Goal: Find specific page/section: Find specific page/section

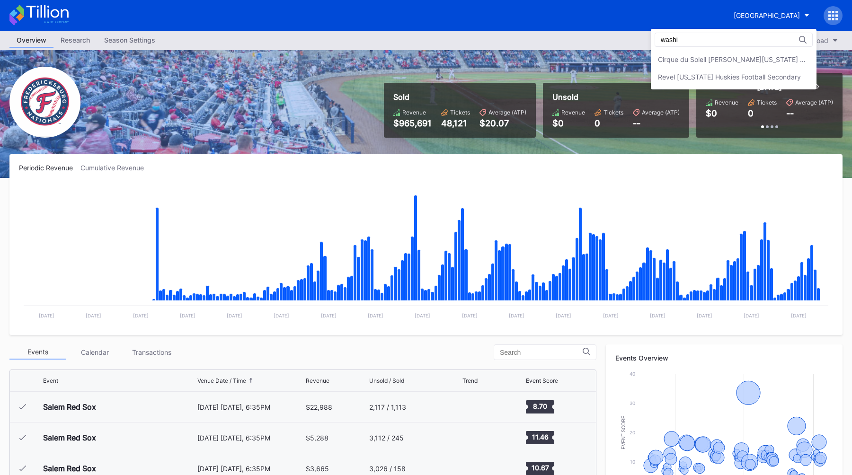
type input "washi"
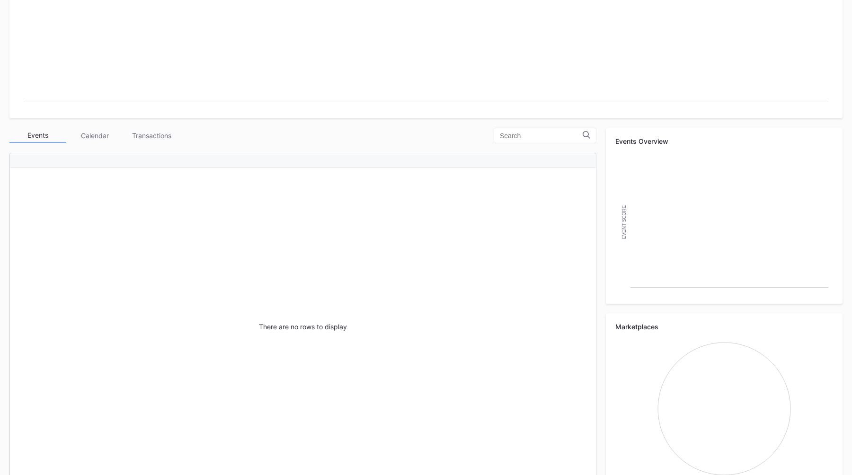
scroll to position [218, 0]
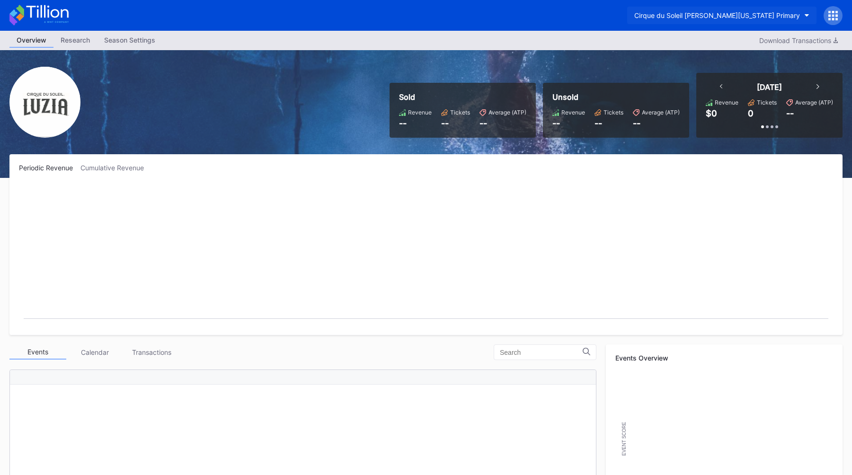
click at [745, 8] on button "Cirque du Soleil [PERSON_NAME][US_STATE] Primary" at bounding box center [721, 16] width 189 height 18
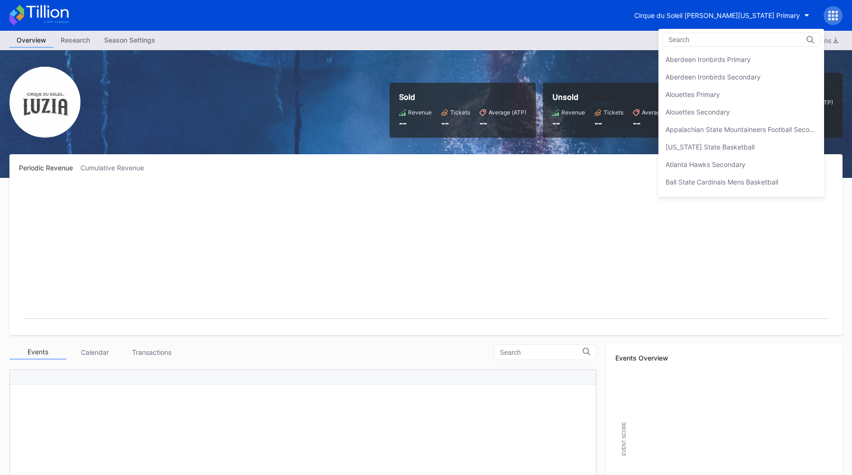
scroll to position [490, 0]
click at [729, 67] on div "Cirque du Soleil [PERSON_NAME][US_STATE] Primary" at bounding box center [741, 60] width 166 height 18
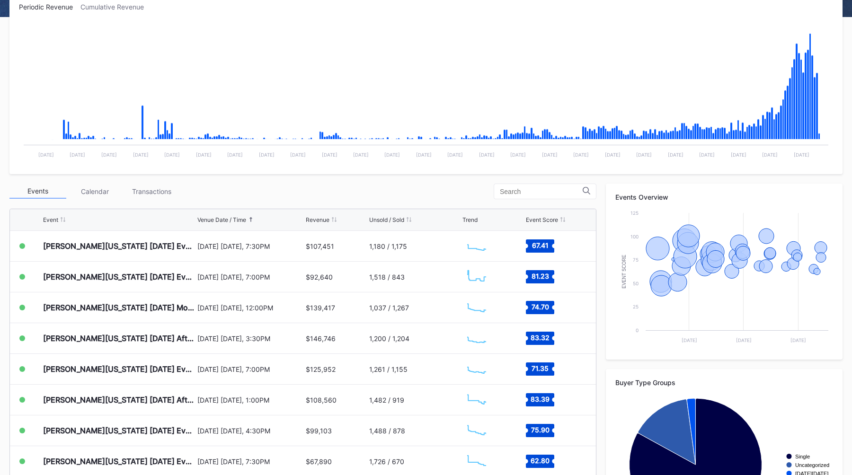
scroll to position [174, 0]
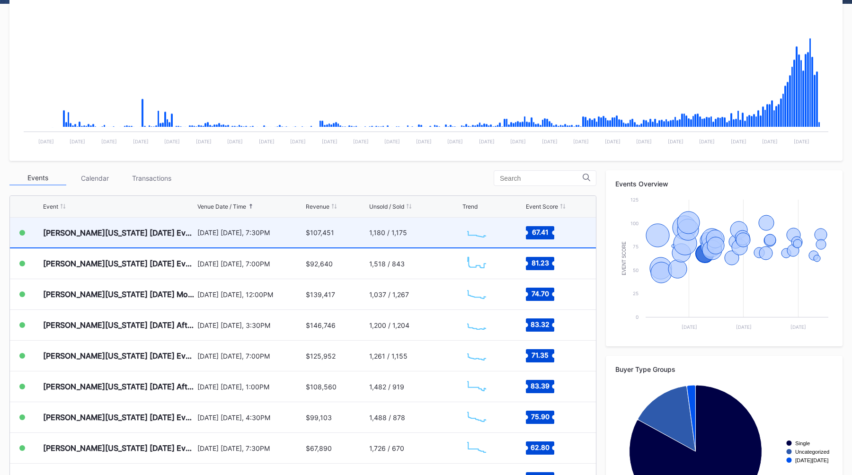
click at [197, 243] on div "LUZIA Washington 2025-09-18 Evening September 18 Thursday, 7:30PM $107,451 1,18…" at bounding box center [303, 233] width 586 height 31
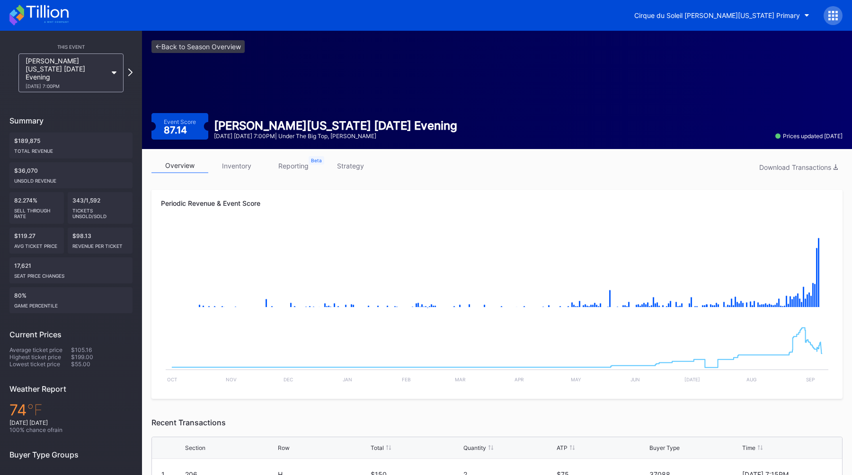
click at [340, 171] on link "strategy" at bounding box center [350, 166] width 57 height 15
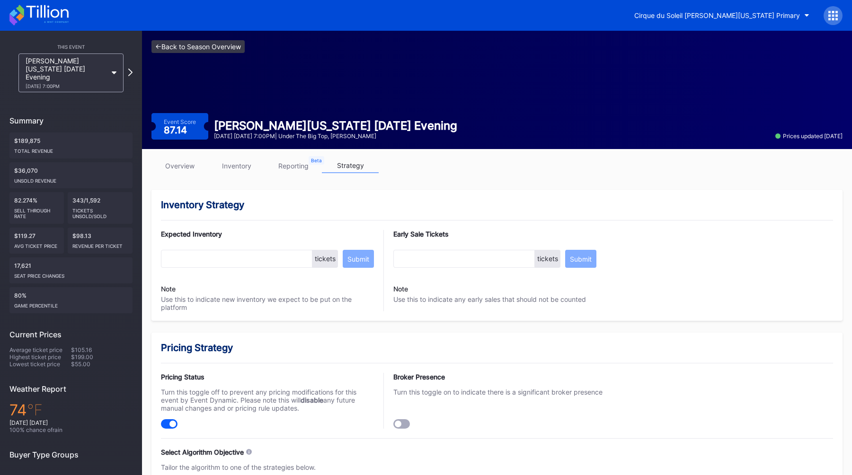
click at [172, 51] on link "<- Back to Season Overview" at bounding box center [197, 46] width 93 height 13
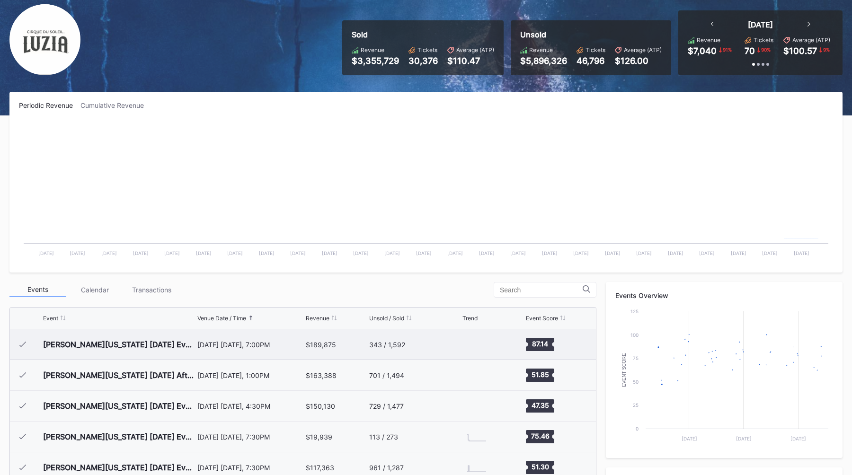
click at [250, 345] on div "[DATE] [DATE], 7:00PM" at bounding box center [250, 345] width 106 height 8
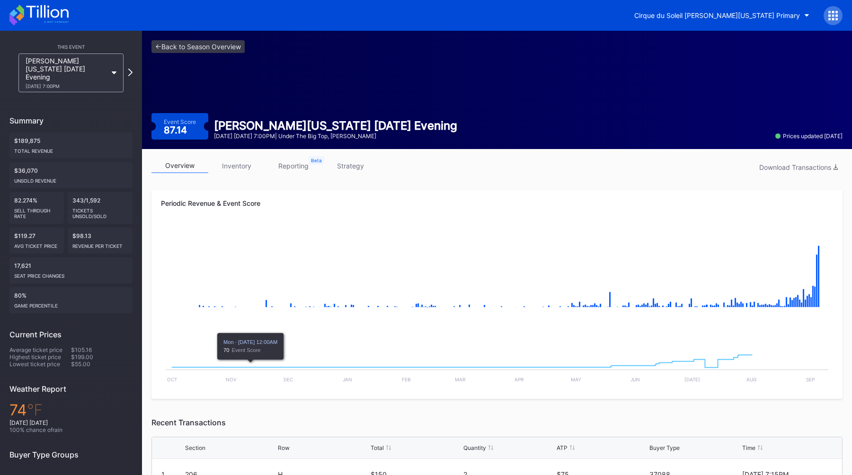
click at [338, 172] on link "strategy" at bounding box center [350, 166] width 57 height 15
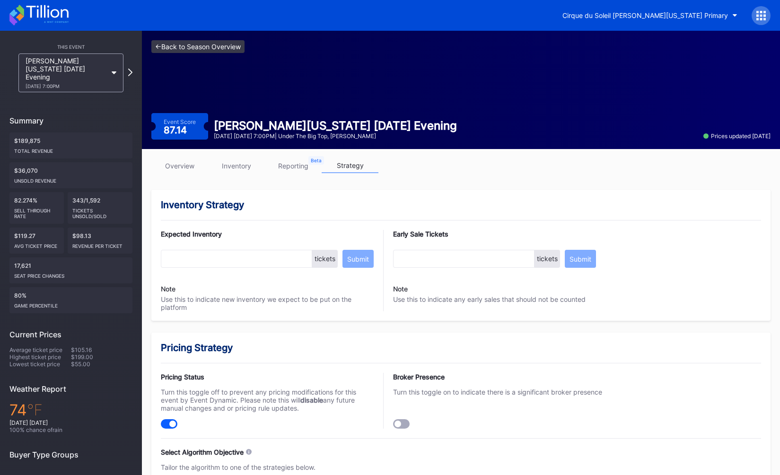
click at [200, 45] on link "<- Back to Season Overview" at bounding box center [197, 46] width 93 height 13
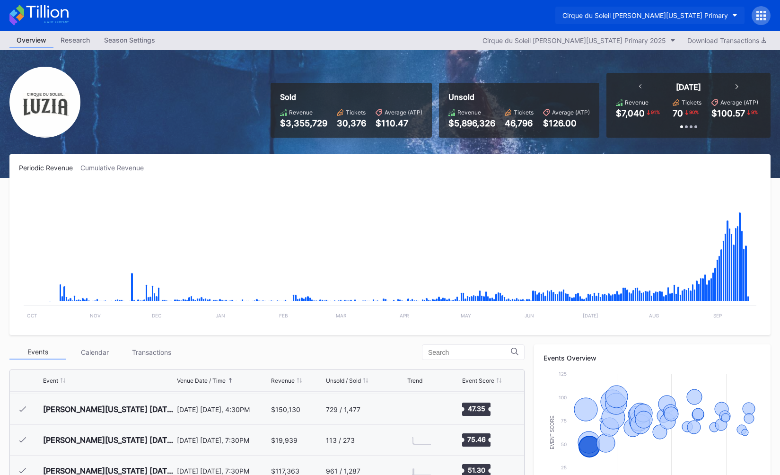
click at [632, 18] on div "Cirque du Soleil [PERSON_NAME][US_STATE] Primary" at bounding box center [646, 15] width 166 height 8
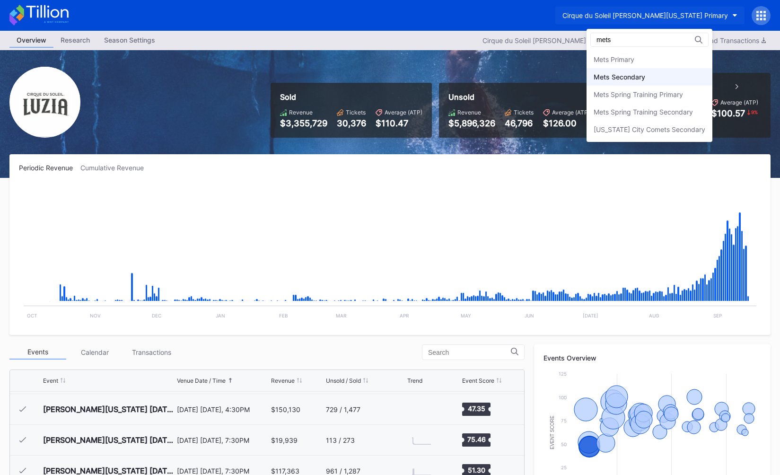
type input "mets"
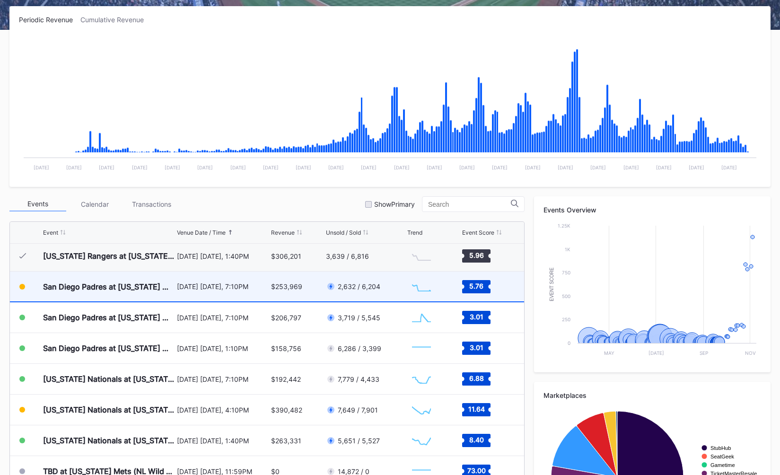
scroll to position [2250, 0]
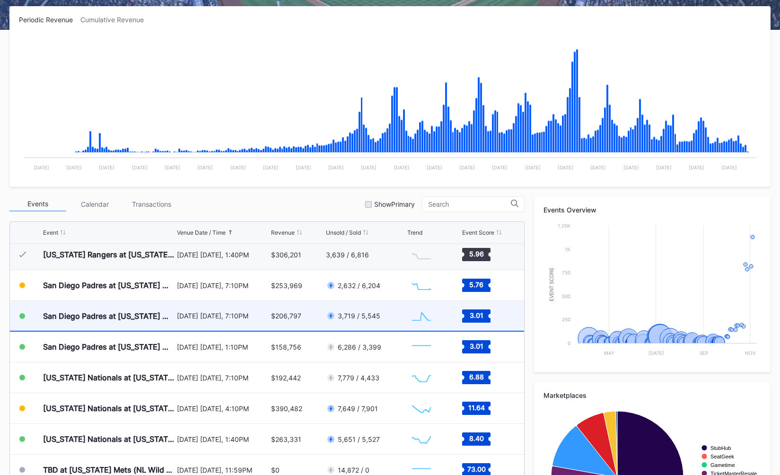
click at [264, 320] on div "[DATE] [DATE], 7:10PM" at bounding box center [223, 316] width 92 height 30
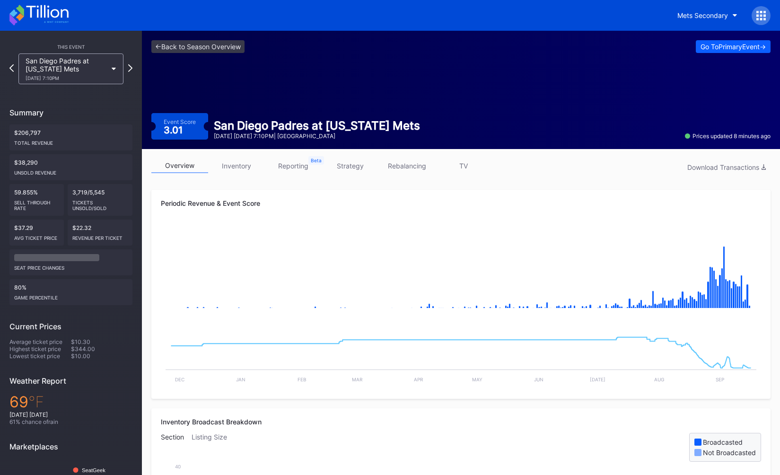
click at [355, 174] on div "overview inventory reporting strategy rebalancing TV Download Transactions" at bounding box center [460, 168] width 619 height 19
click at [342, 164] on link "strategy" at bounding box center [350, 166] width 57 height 15
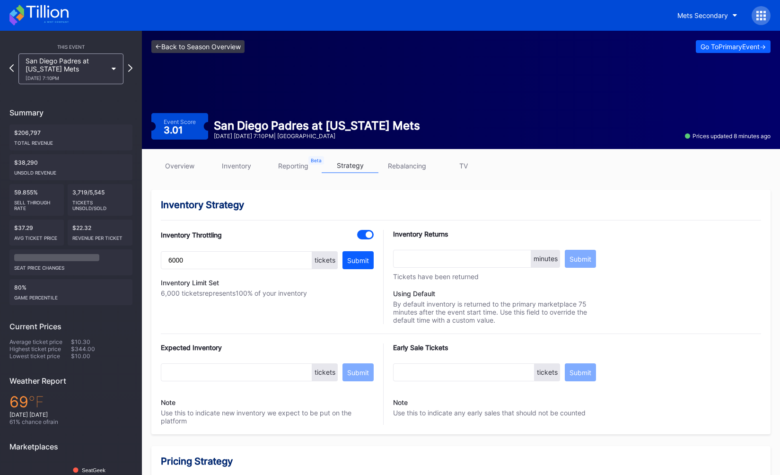
click at [178, 45] on link "<- Back to Season Overview" at bounding box center [197, 46] width 93 height 13
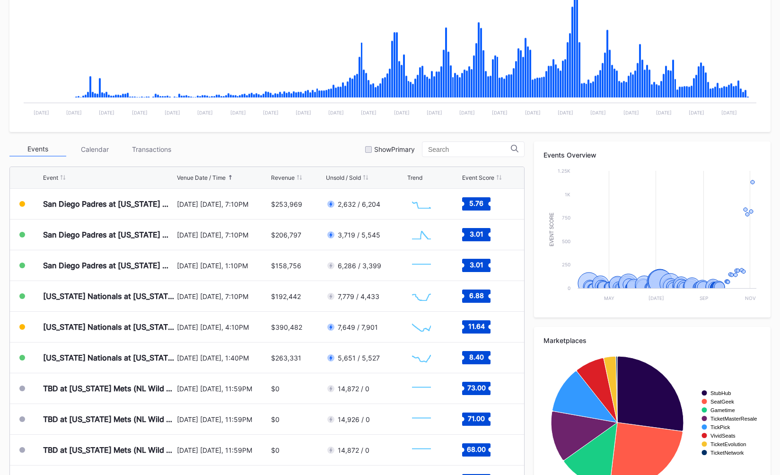
scroll to position [211, 0]
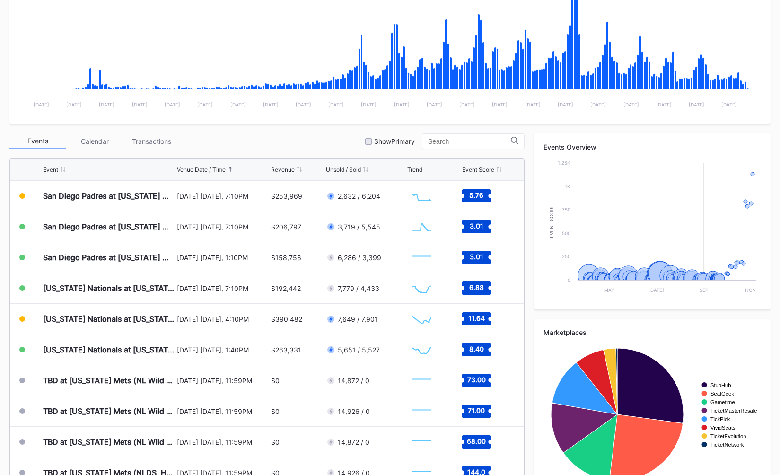
click at [275, 141] on div "Events Calendar Transactions Show Primary" at bounding box center [266, 141] width 515 height 16
click at [281, 148] on div "Events Calendar Transactions Show Primary" at bounding box center [266, 141] width 515 height 16
click at [303, 145] on div "Events Calendar Transactions Show Primary" at bounding box center [266, 141] width 515 height 16
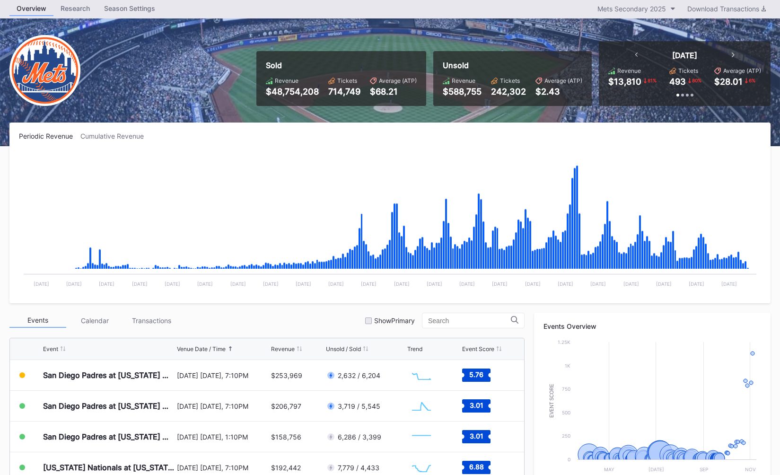
scroll to position [0, 0]
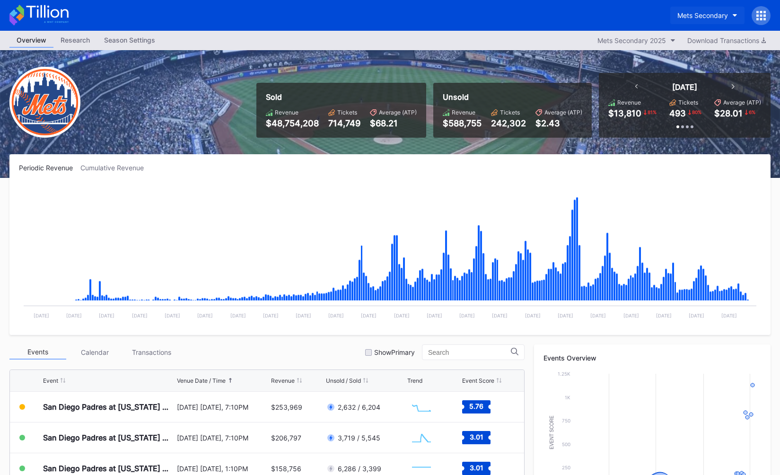
click at [698, 14] on div "Mets Secondary" at bounding box center [703, 15] width 51 height 8
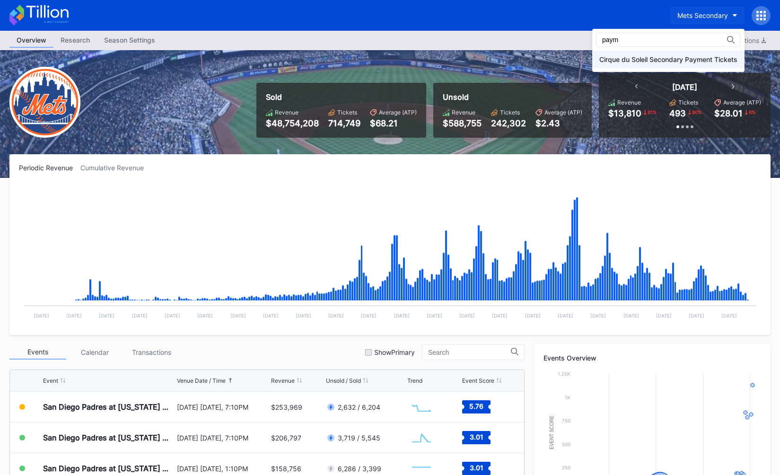
type input "paym"
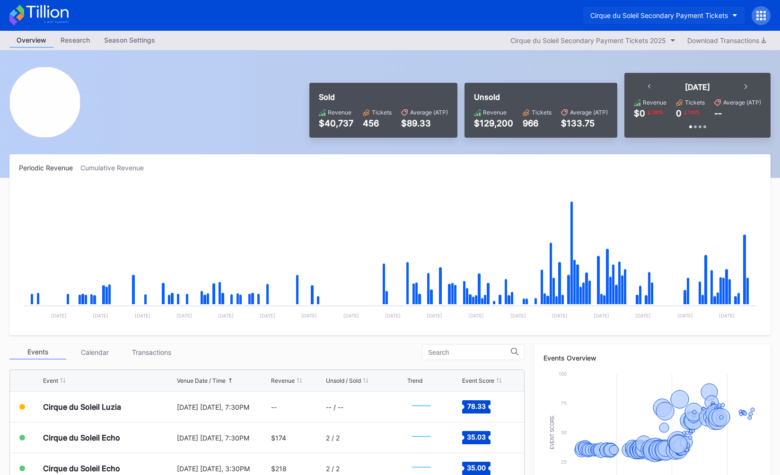
click at [612, 9] on button "Cirque du Soleil Secondary Payment Tickets" at bounding box center [663, 16] width 161 height 18
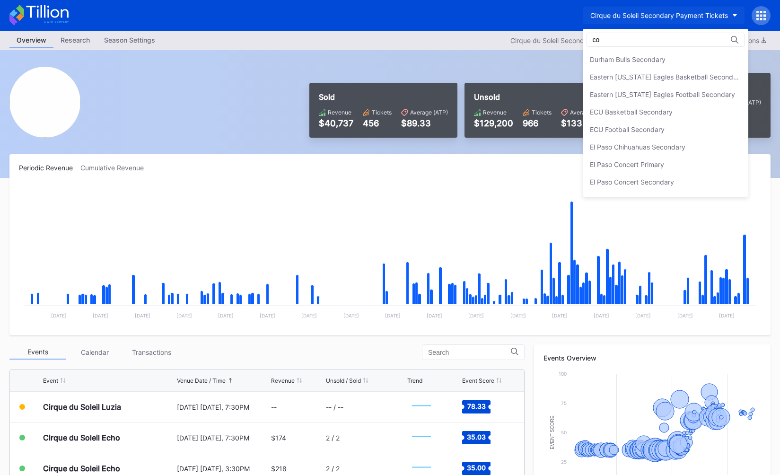
scroll to position [228, 0]
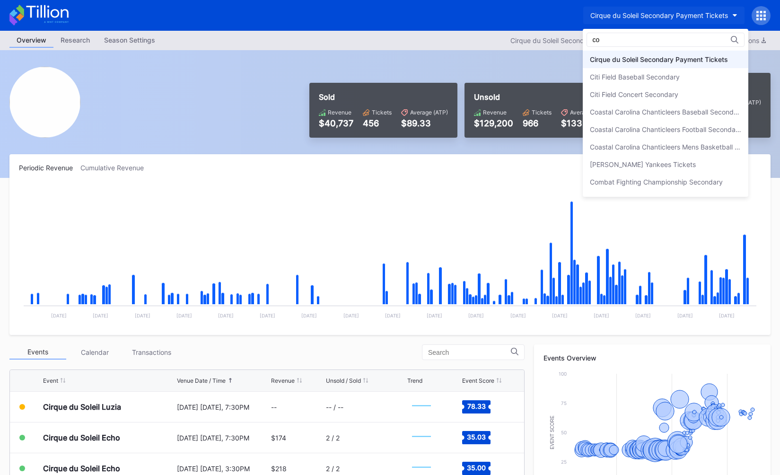
type input "coh"
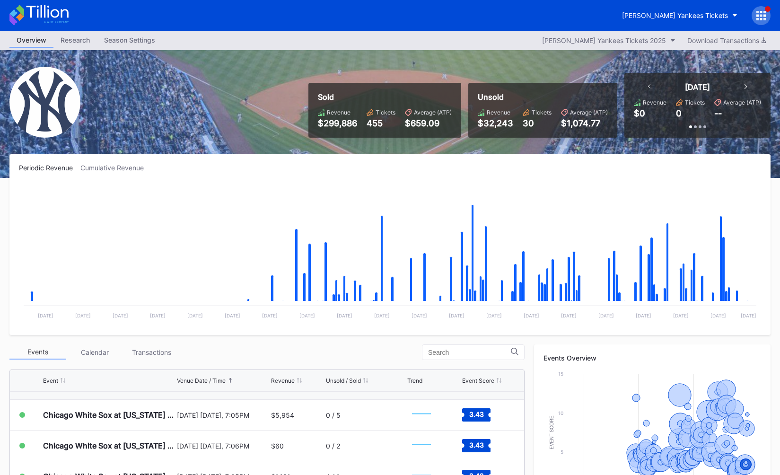
click at [759, 20] on div at bounding box center [761, 15] width 19 height 19
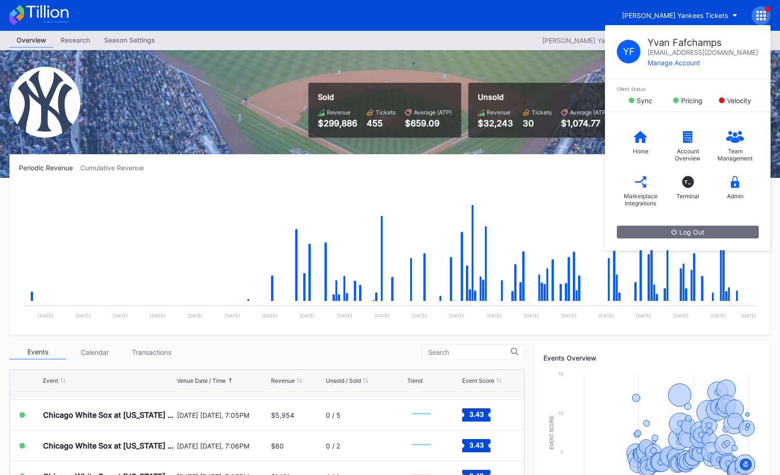
click at [688, 6] on div "[PERSON_NAME] Yankees Tickets Y F [PERSON_NAME] [PERSON_NAME][EMAIL_ADDRESS][DO…" at bounding box center [693, 15] width 156 height 19
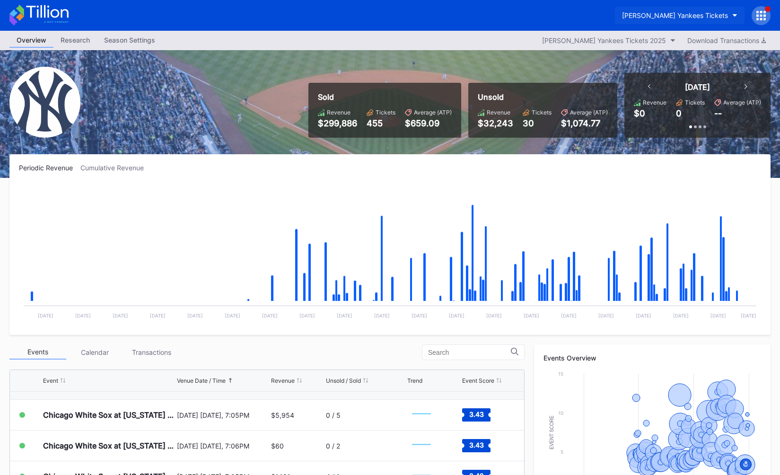
click at [691, 16] on div "[PERSON_NAME] Yankees Tickets" at bounding box center [675, 15] width 106 height 8
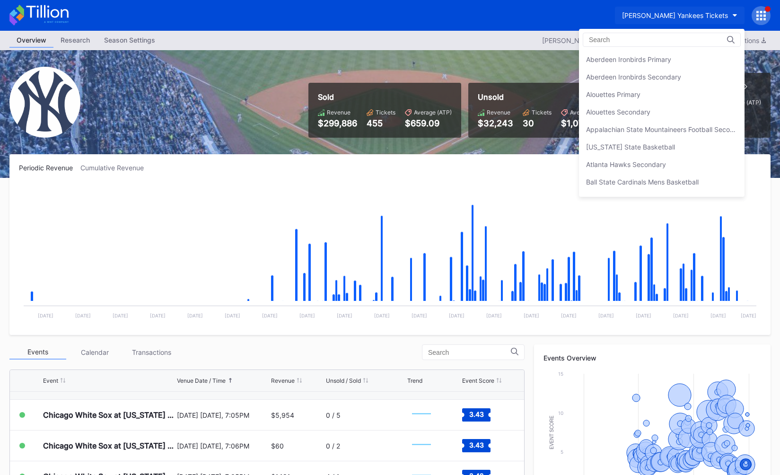
scroll to position [630, 0]
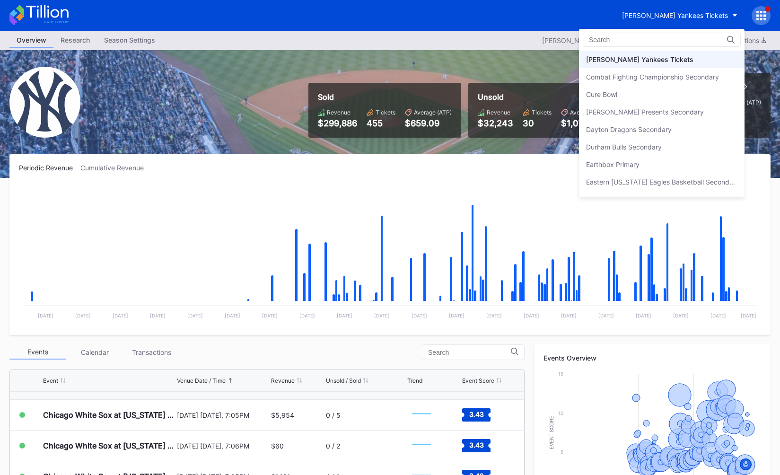
click at [670, 37] on div at bounding box center [662, 40] width 158 height 14
click at [629, 48] on div "Aberdeen Ironbirds Primary Aberdeen Ironbirds Secondary Alouettes Primary Aloue…" at bounding box center [662, 113] width 166 height 168
click at [614, 41] on input at bounding box center [630, 40] width 83 height 8
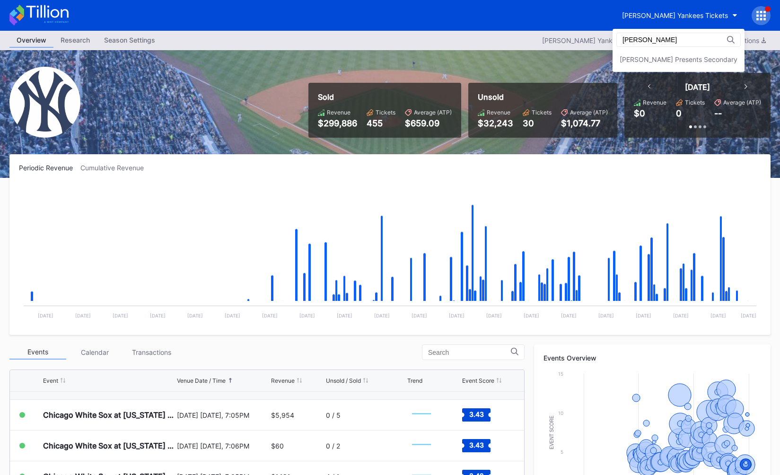
scroll to position [0, 0]
type input "[PERSON_NAME]"
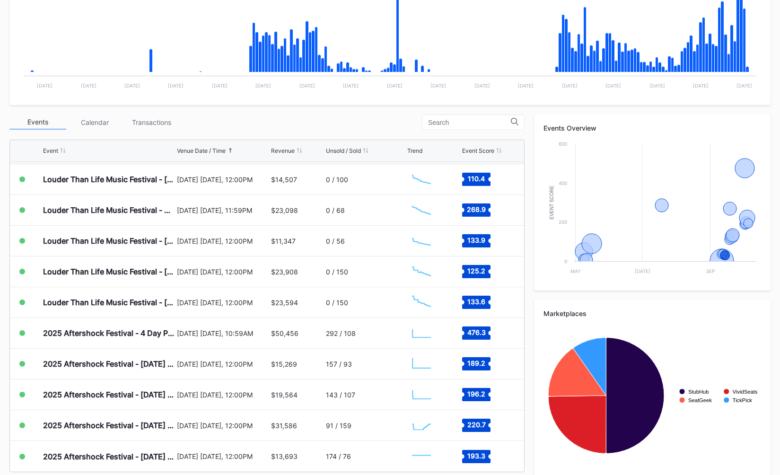
scroll to position [249, 0]
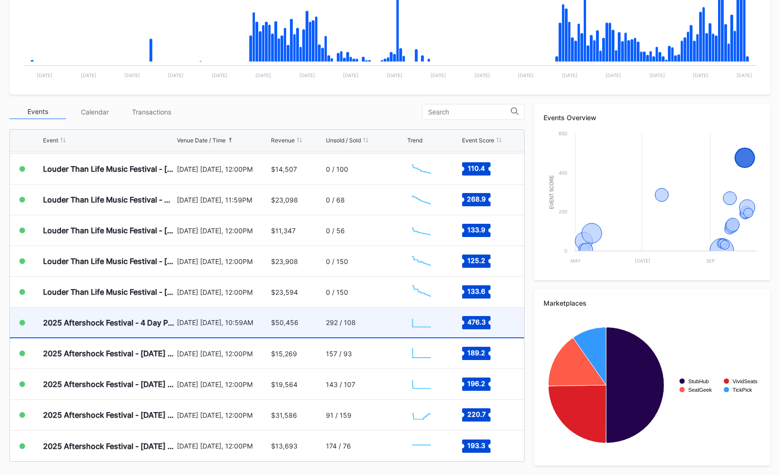
click at [295, 325] on div "$50,456" at bounding box center [284, 322] width 27 height 8
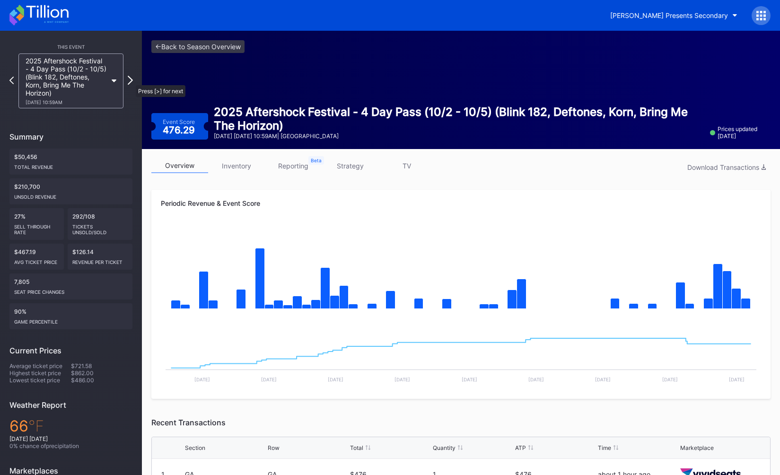
click at [131, 80] on icon at bounding box center [130, 80] width 5 height 9
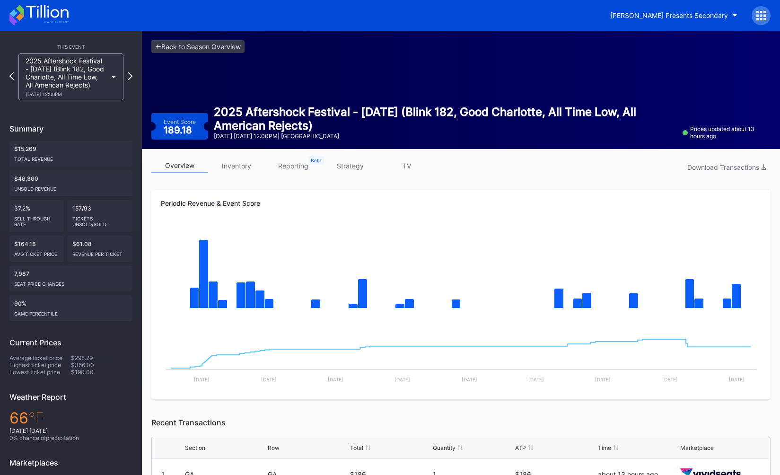
click at [131, 80] on icon at bounding box center [130, 76] width 4 height 8
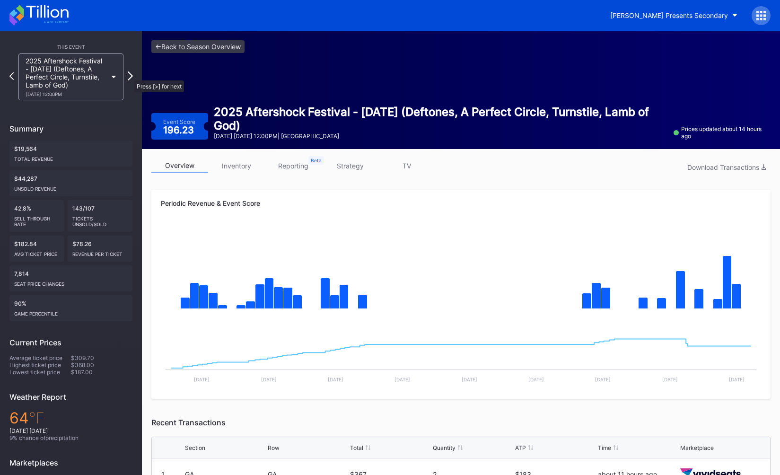
click at [130, 76] on icon at bounding box center [130, 75] width 5 height 9
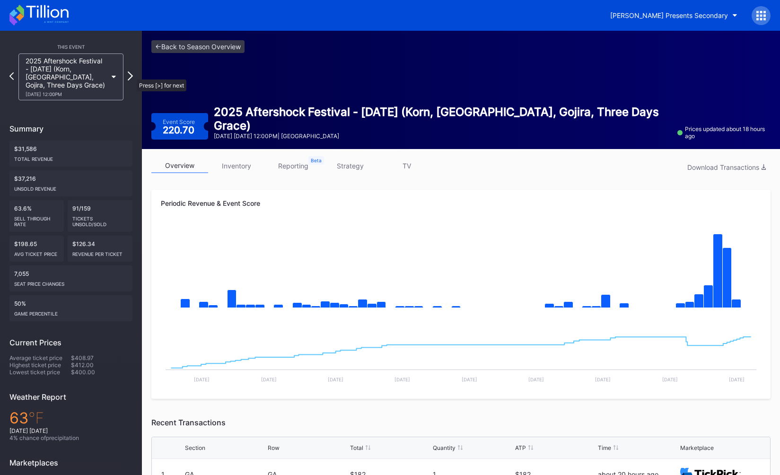
click at [132, 75] on icon at bounding box center [130, 75] width 5 height 9
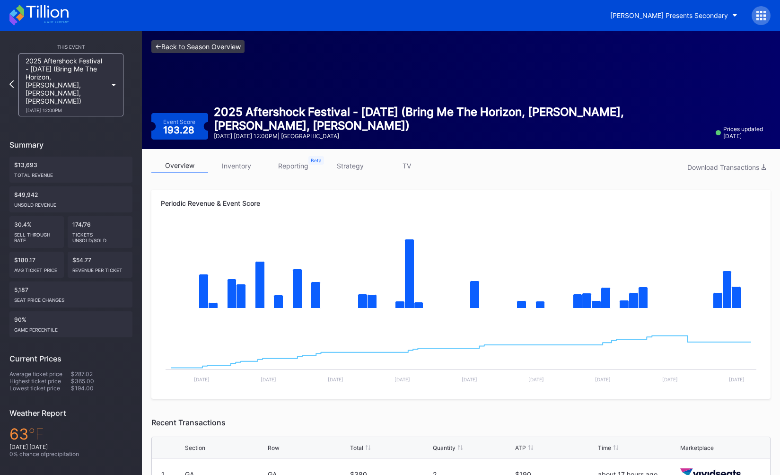
click at [198, 48] on link "<- Back to Season Overview" at bounding box center [197, 46] width 93 height 13
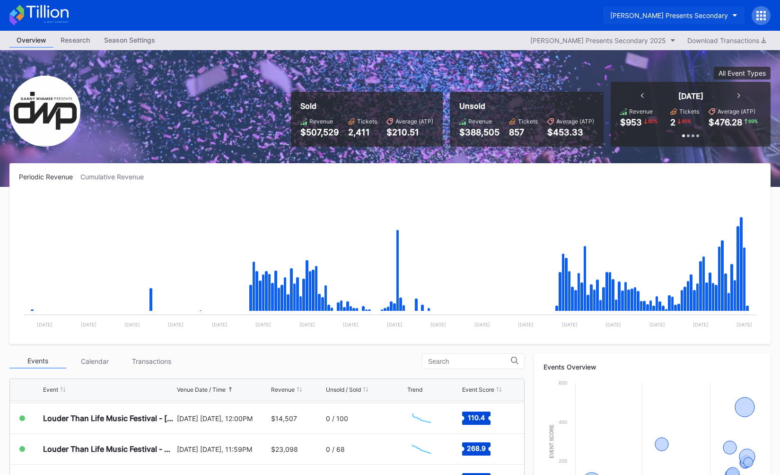
click at [672, 15] on div "[PERSON_NAME] Presents Secondary" at bounding box center [669, 15] width 118 height 8
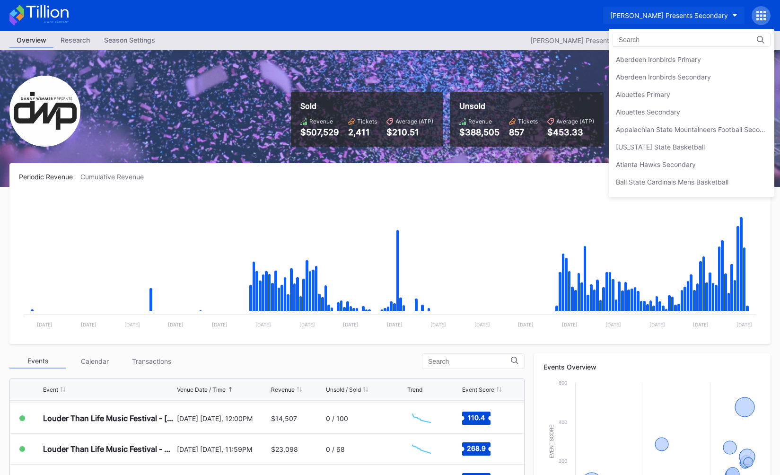
scroll to position [683, 0]
click at [649, 38] on input at bounding box center [660, 40] width 83 height 8
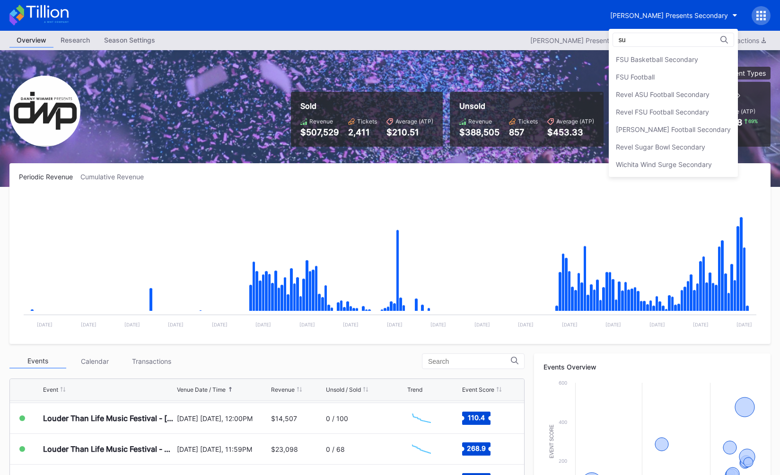
type input "s"
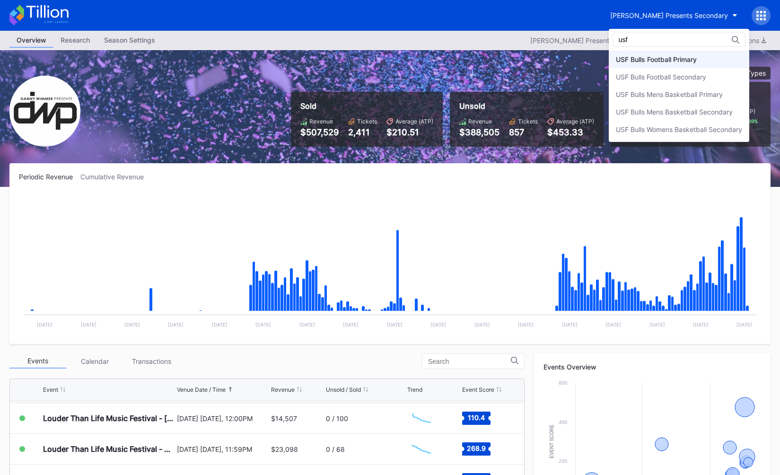
type input "usf"
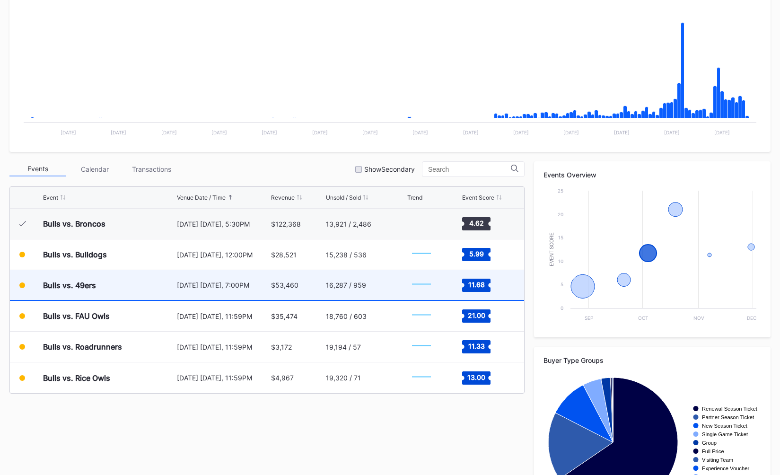
scroll to position [182, 0]
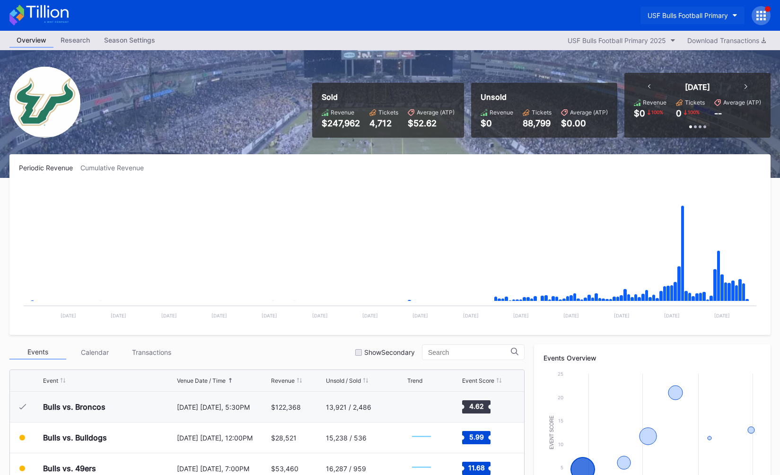
click at [669, 16] on div "USF Bulls Football Primary" at bounding box center [688, 15] width 80 height 8
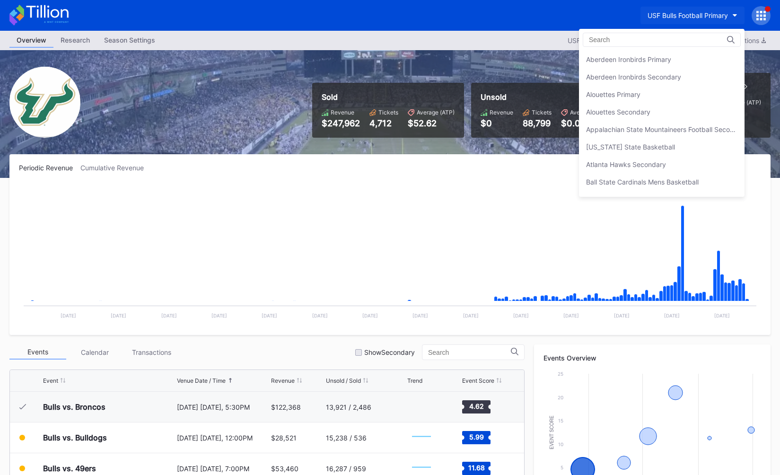
scroll to position [3169, 0]
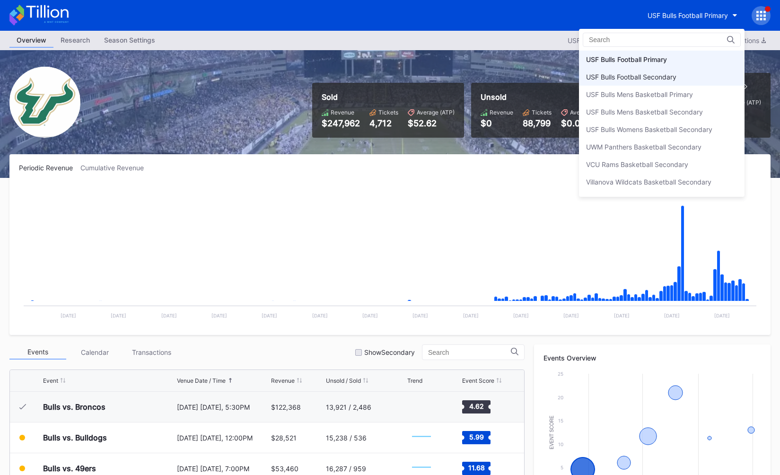
click at [639, 74] on div "USF Bulls Football Secondary" at bounding box center [631, 77] width 90 height 8
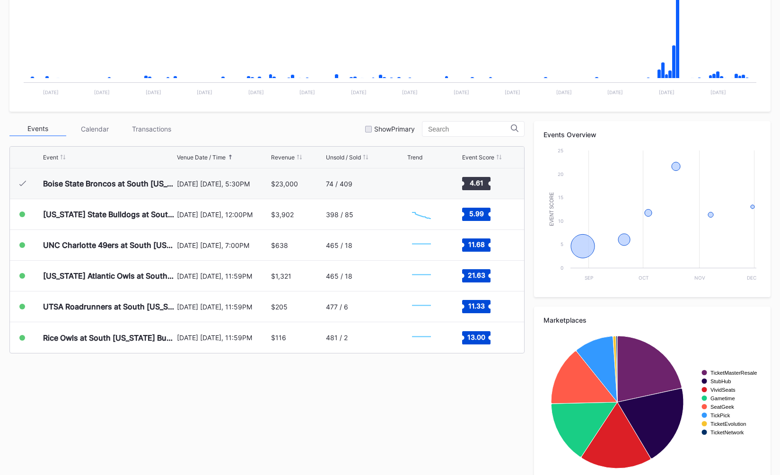
scroll to position [235, 0]
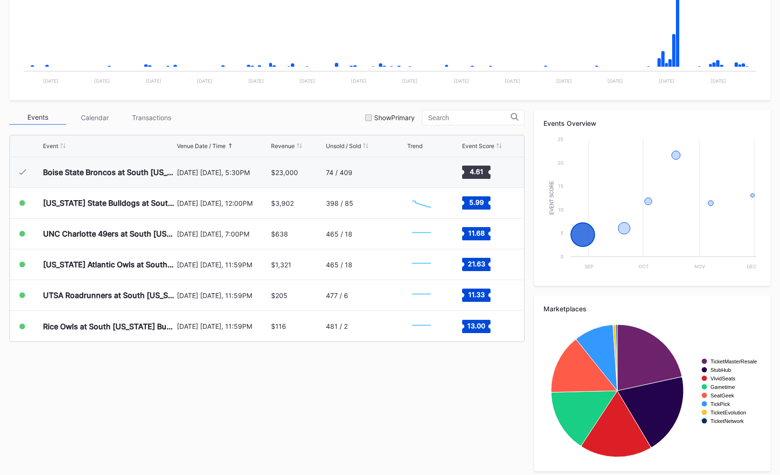
click at [287, 110] on div "Events Calendar Transactions Show Primary" at bounding box center [266, 118] width 515 height 16
click at [292, 114] on div "Events Calendar Transactions Show Primary" at bounding box center [266, 118] width 515 height 16
click at [308, 124] on div "Events Calendar Transactions Show Primary" at bounding box center [266, 118] width 515 height 16
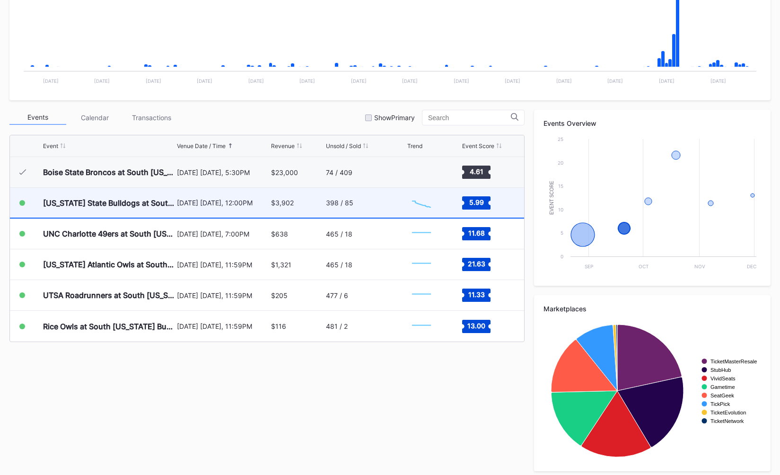
click at [270, 210] on div "South Carolina State Bulldogs at South Florida Bulls Football September 20 Satu…" at bounding box center [267, 203] width 514 height 31
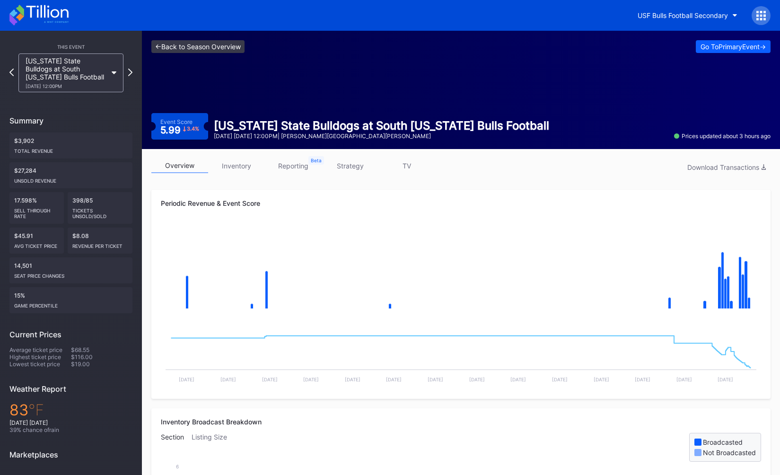
click at [180, 50] on link "<- Back to Season Overview" at bounding box center [197, 46] width 93 height 13
